Goal: Transaction & Acquisition: Download file/media

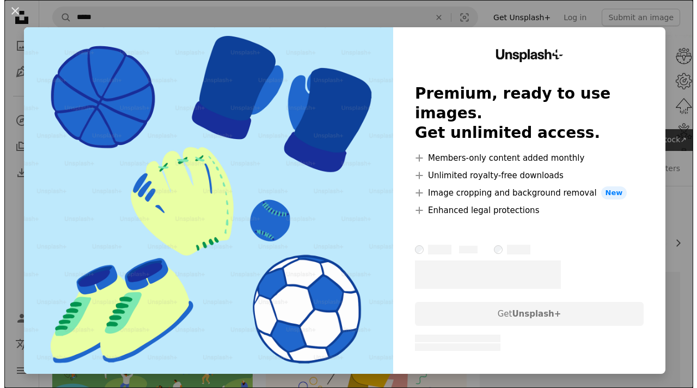
scroll to position [218, 0]
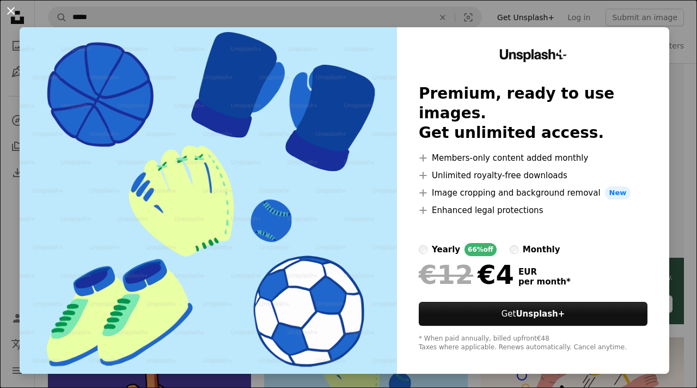
click at [10, 14] on button "An X shape" at bounding box center [10, 10] width 13 height 13
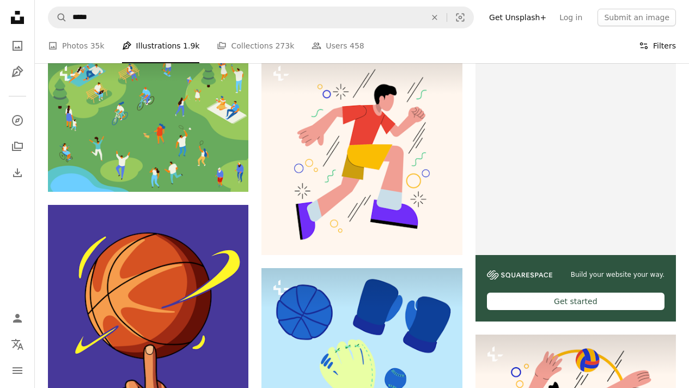
click at [657, 46] on button "Filters Filters" at bounding box center [657, 45] width 37 height 35
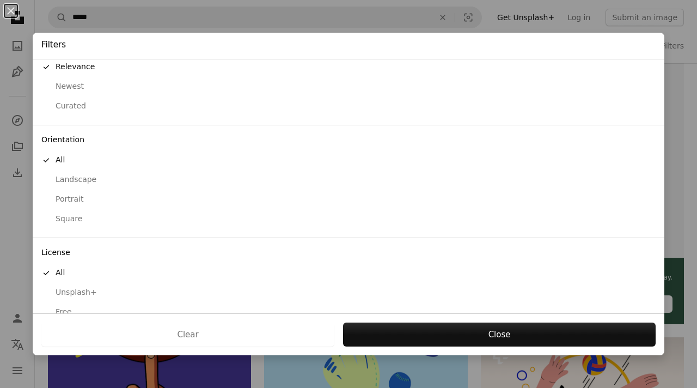
scroll to position [45, 0]
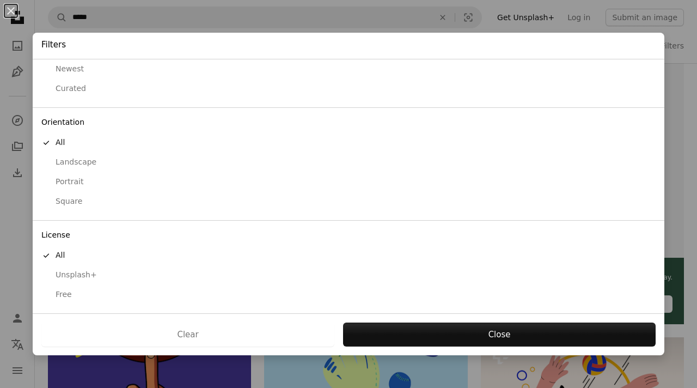
click at [67, 296] on div "Free" at bounding box center [348, 294] width 614 height 11
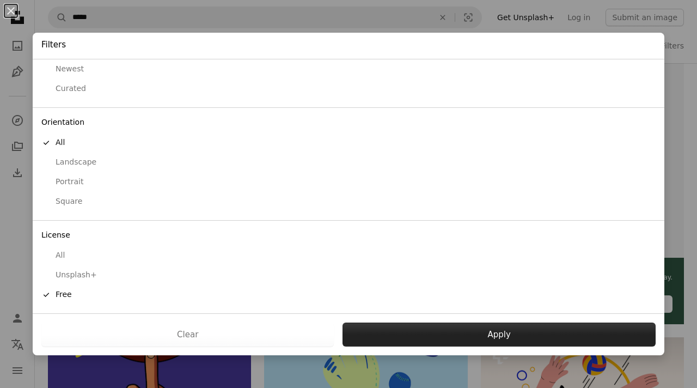
click at [453, 332] on button "Apply" at bounding box center [499, 334] width 313 height 24
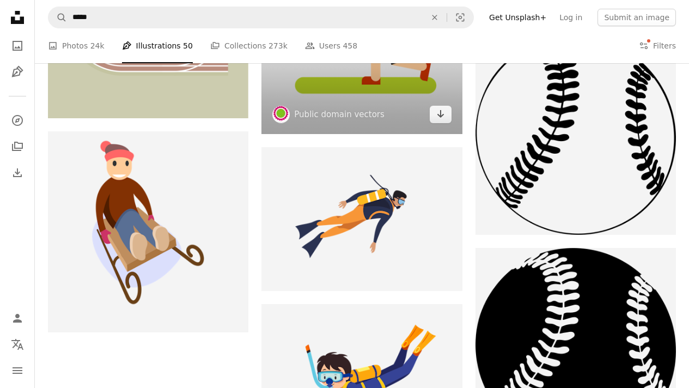
scroll to position [1416, 0]
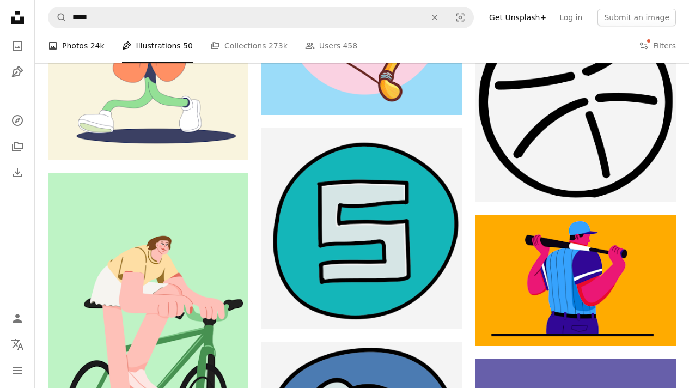
scroll to position [5501, 0]
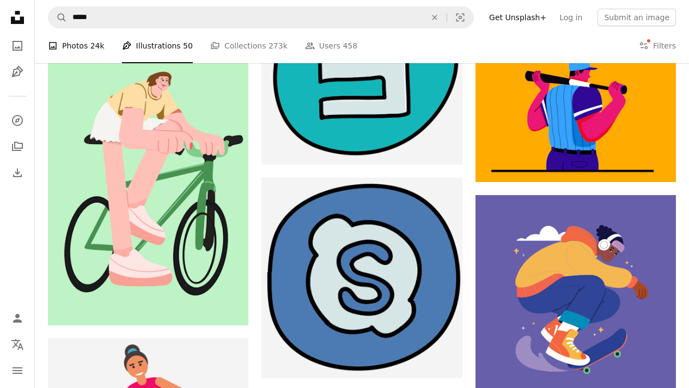
click at [71, 50] on link "A photo Photos 24k" at bounding box center [76, 45] width 57 height 35
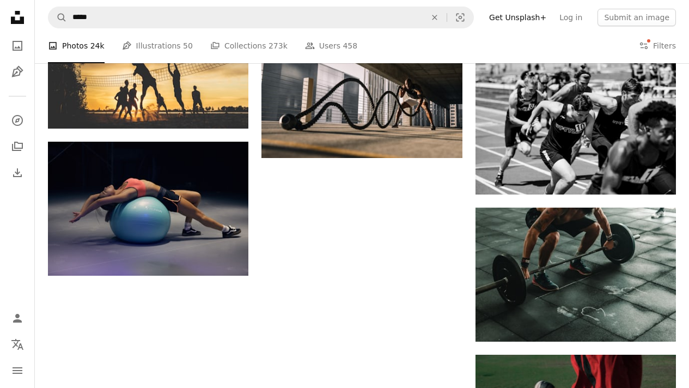
scroll to position [1522, 0]
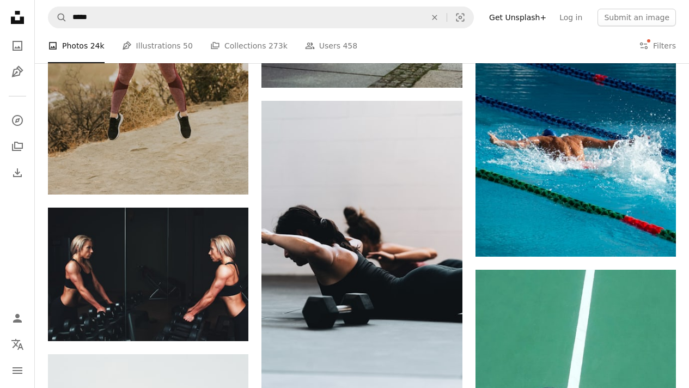
scroll to position [3047, 0]
